Goal: Transaction & Acquisition: Purchase product/service

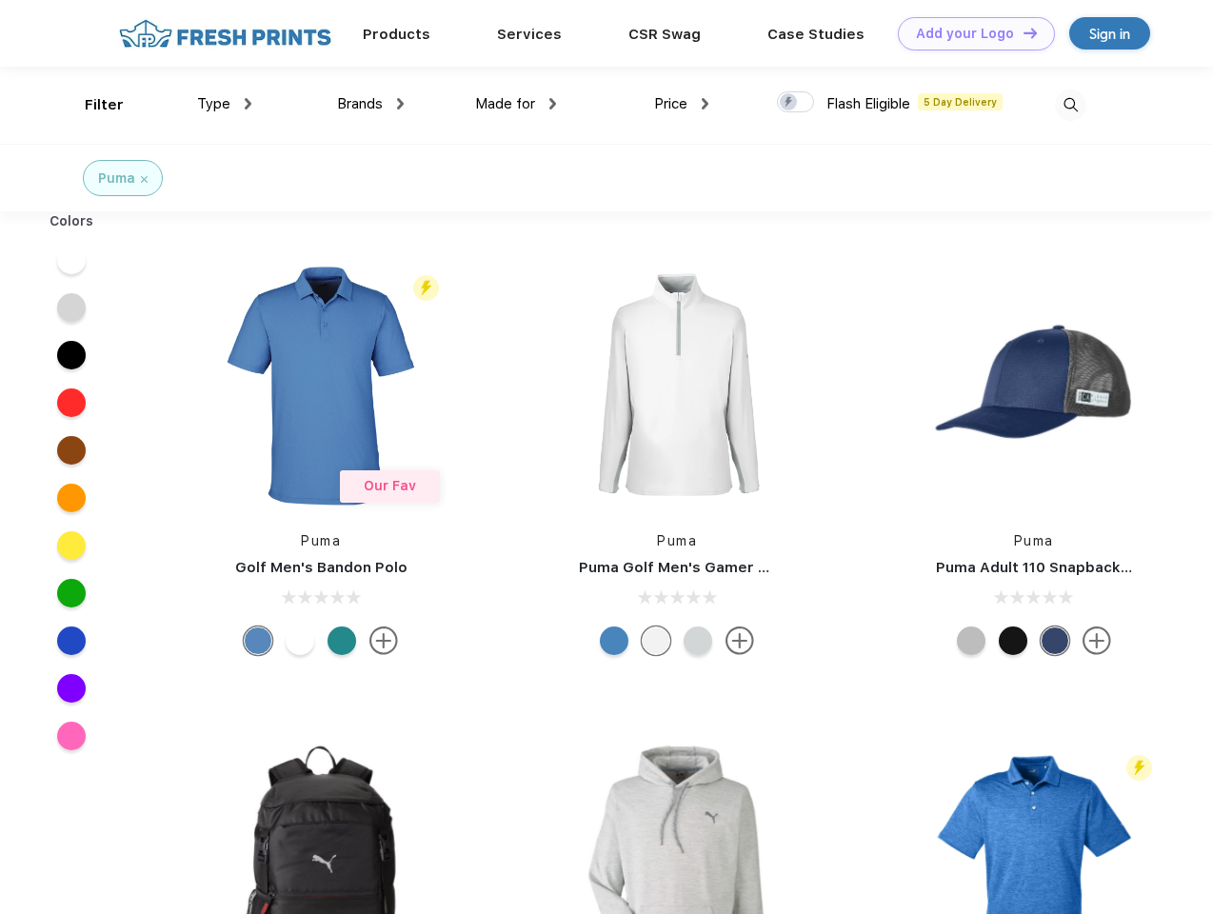
scroll to position [1, 0]
click at [969, 32] on link "Add your Logo Design Tool" at bounding box center [976, 32] width 157 height 33
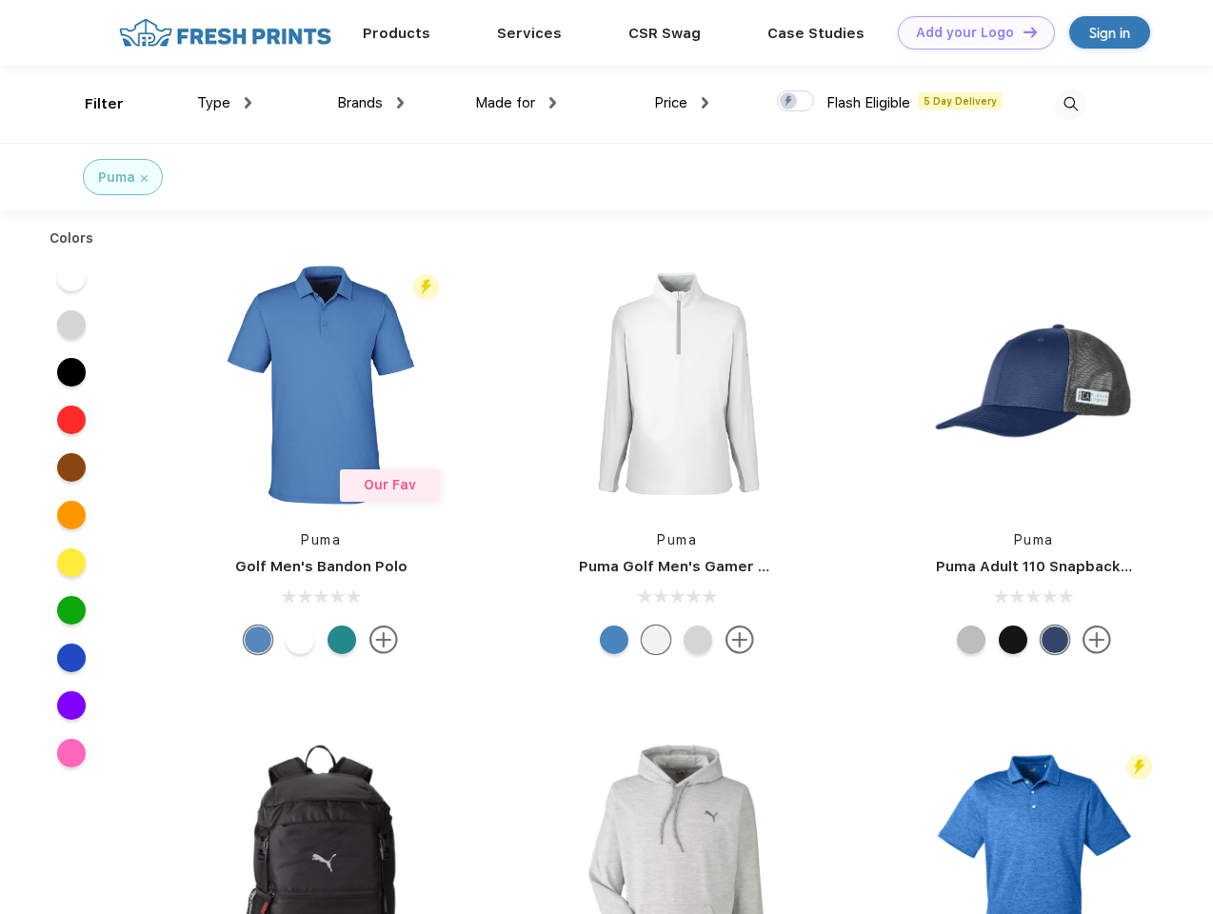
click at [91, 104] on div "Filter" at bounding box center [104, 104] width 39 height 22
click at [225, 103] on span "Type" at bounding box center [213, 102] width 33 height 17
click at [370, 103] on span "Brands" at bounding box center [360, 102] width 46 height 17
click at [516, 103] on span "Made for" at bounding box center [505, 102] width 60 height 17
click at [682, 103] on span "Price" at bounding box center [670, 102] width 33 height 17
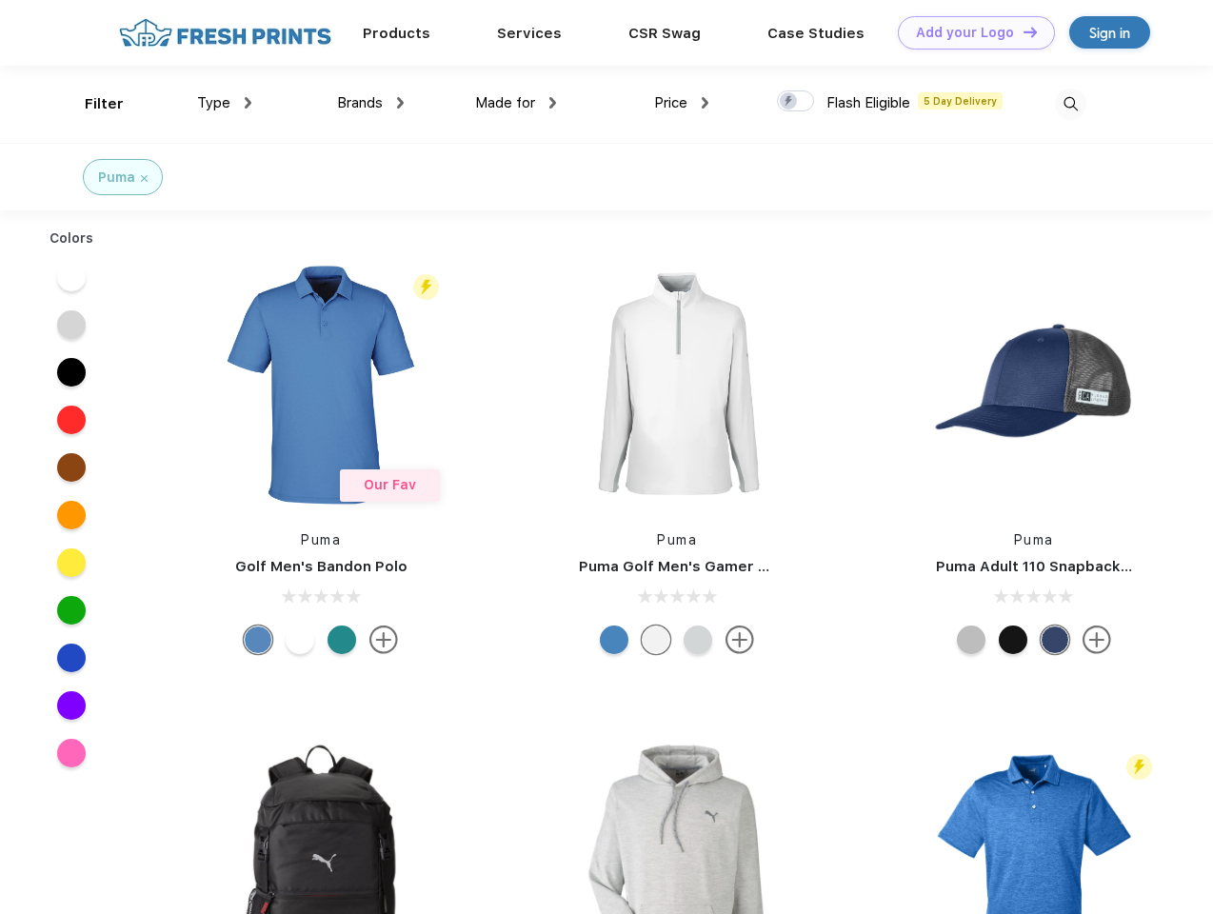
click at [796, 102] on div at bounding box center [795, 100] width 37 height 21
click at [789, 102] on input "checkbox" at bounding box center [783, 95] width 12 height 12
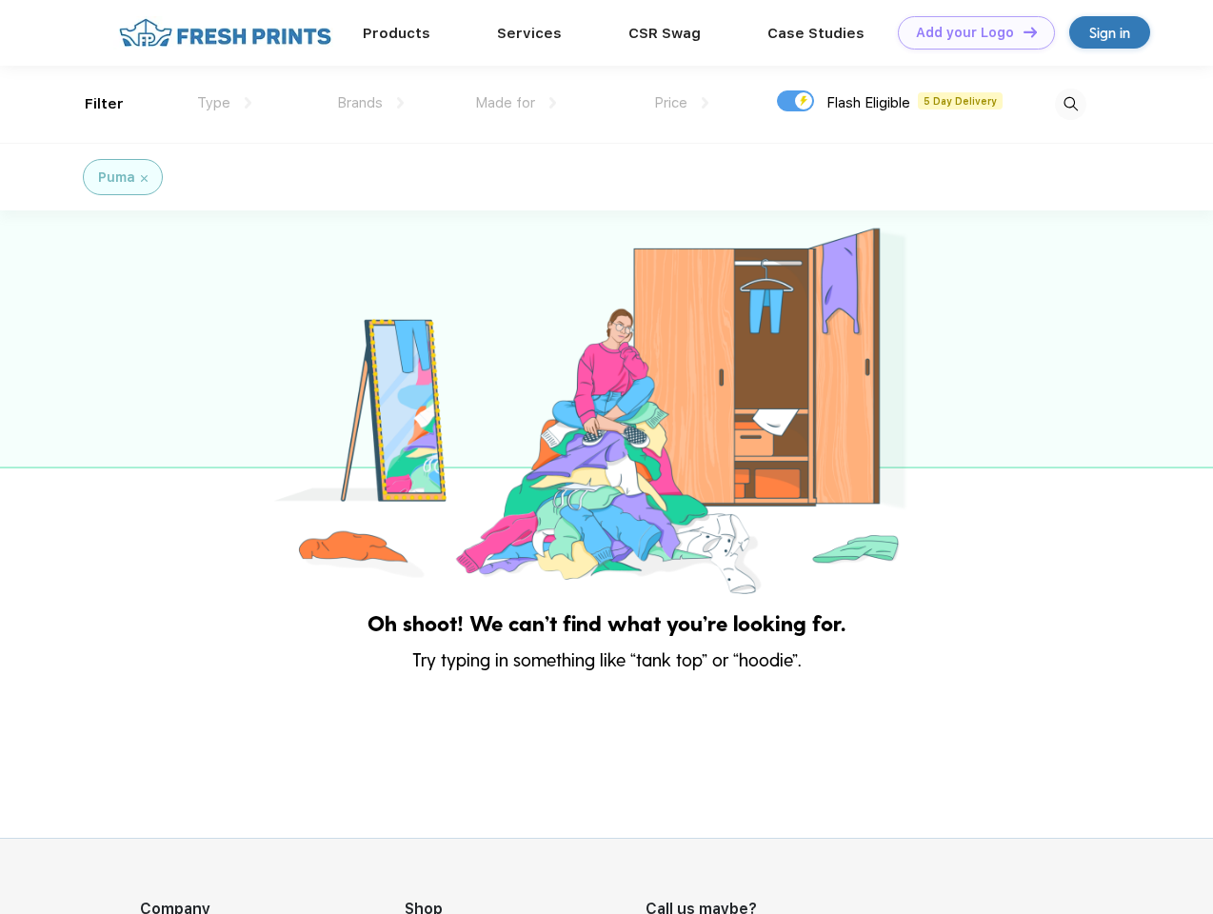
click at [1070, 104] on img at bounding box center [1070, 104] width 31 height 31
click at [71, 259] on div at bounding box center [606, 404] width 1213 height 388
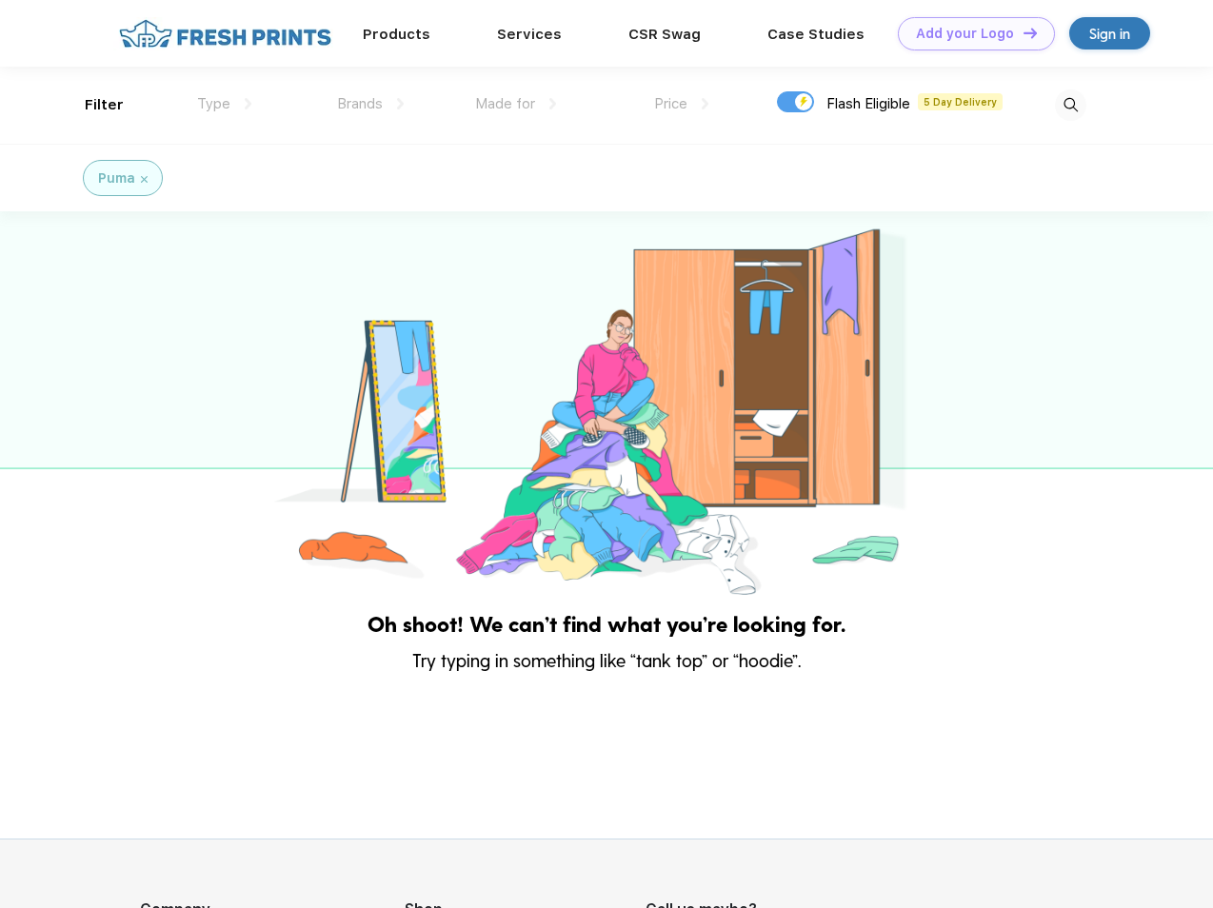
click at [71, 307] on div at bounding box center [606, 405] width 1213 height 388
